Goal: Browse casually

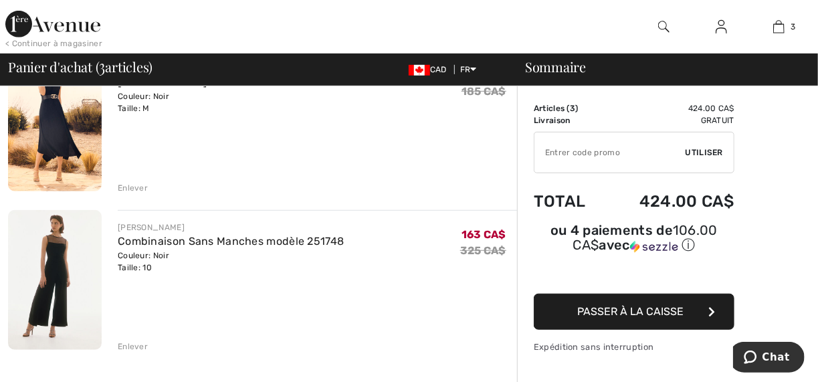
scroll to position [321, 0]
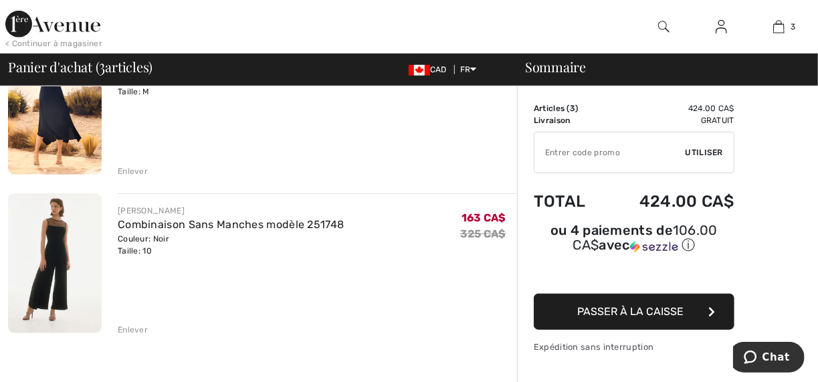
click at [53, 229] on img at bounding box center [55, 263] width 94 height 140
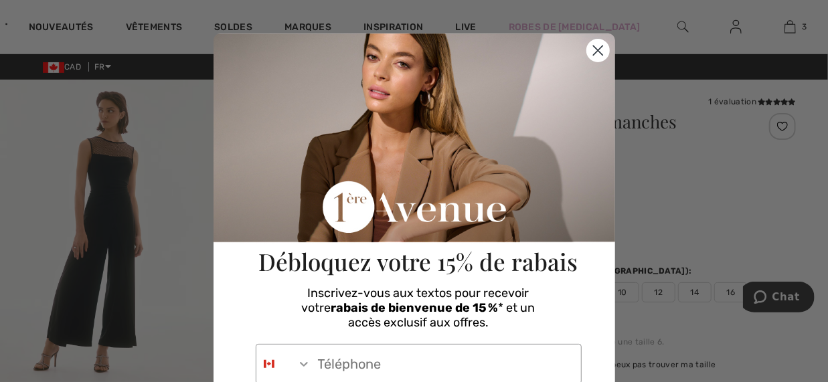
click at [593, 51] on icon "Close dialog" at bounding box center [597, 50] width 9 height 9
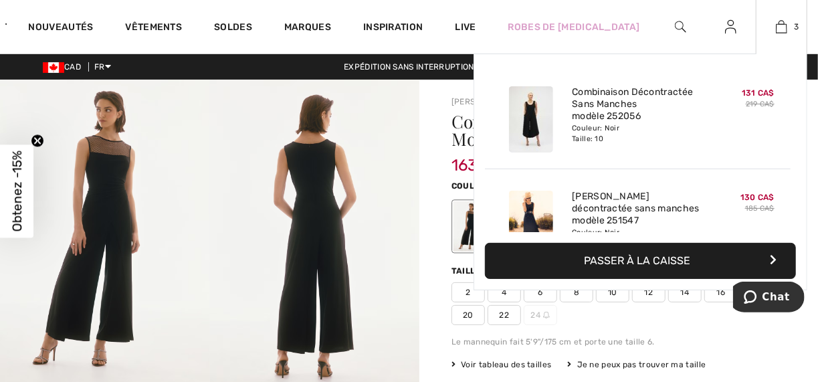
click at [531, 195] on img at bounding box center [531, 224] width 44 height 66
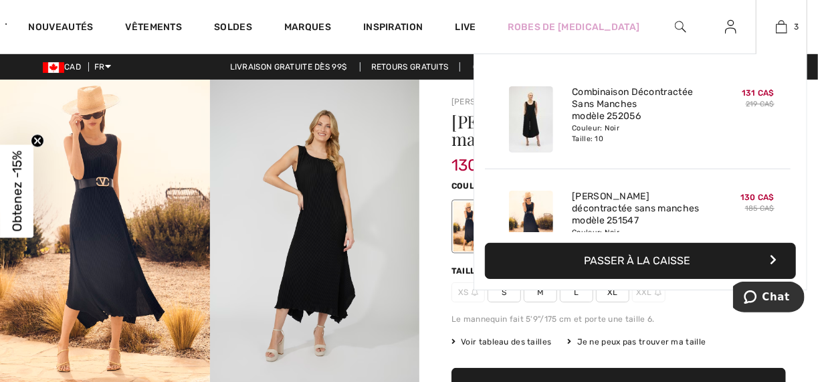
click at [527, 112] on img at bounding box center [531, 119] width 44 height 66
